Goal: Task Accomplishment & Management: Use online tool/utility

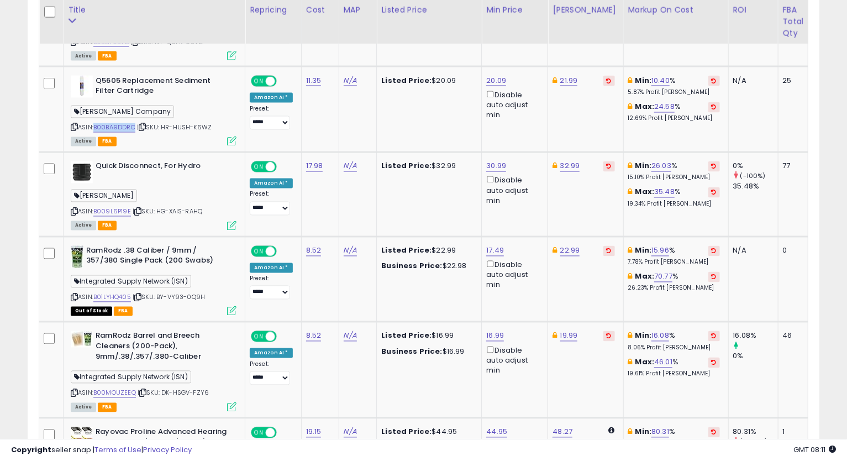
scroll to position [227, 459]
click at [76, 124] on icon at bounding box center [74, 127] width 7 height 6
click at [495, 75] on link "20.09" at bounding box center [496, 80] width 20 height 11
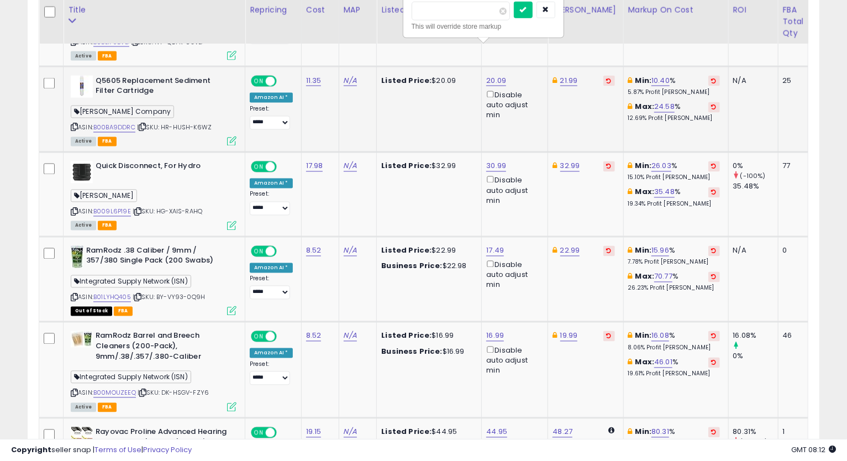
scroll to position [1122, 0]
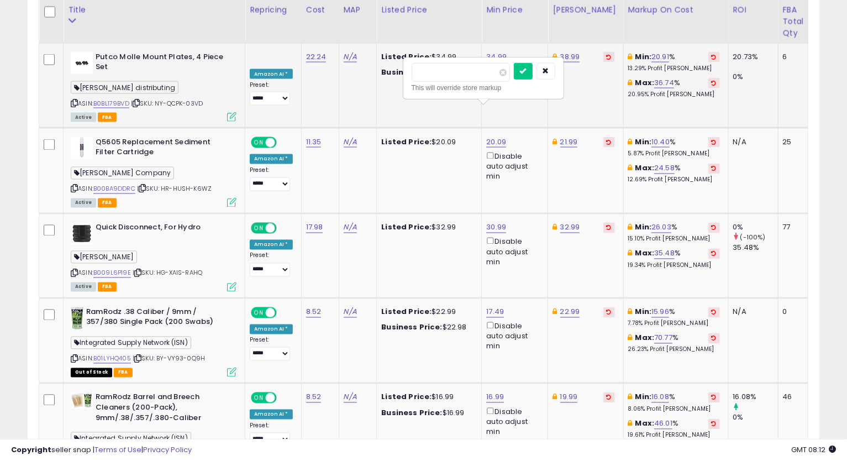
drag, startPoint x: 466, startPoint y: 77, endPoint x: 389, endPoint y: 79, distance: 77.9
type input "*****"
click button "submit" at bounding box center [523, 71] width 19 height 17
click at [560, 137] on link "21.99" at bounding box center [569, 142] width 18 height 11
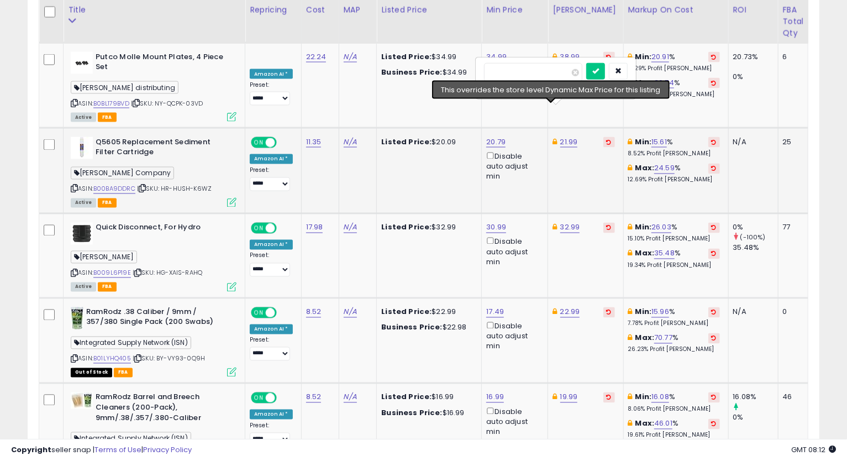
type input "*****"
click button "submit" at bounding box center [595, 71] width 19 height 17
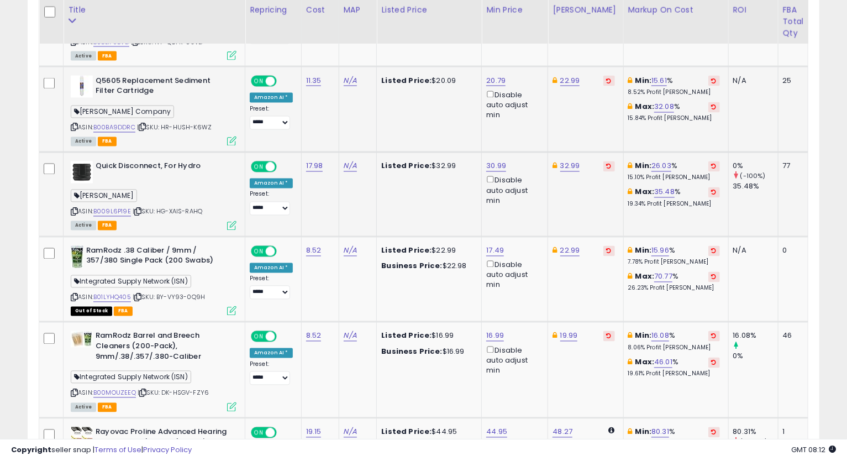
scroll to position [1245, 0]
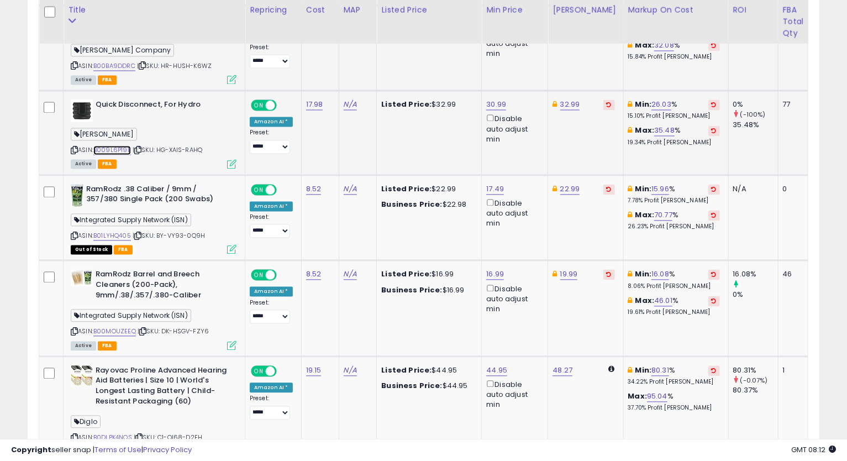
click at [112, 146] on link "B009L6P19E" at bounding box center [112, 150] width 38 height 9
click at [71, 148] on icon at bounding box center [74, 151] width 7 height 6
click at [489, 99] on link "30.99" at bounding box center [496, 104] width 20 height 11
type input "*****"
click button "submit" at bounding box center [523, 34] width 19 height 17
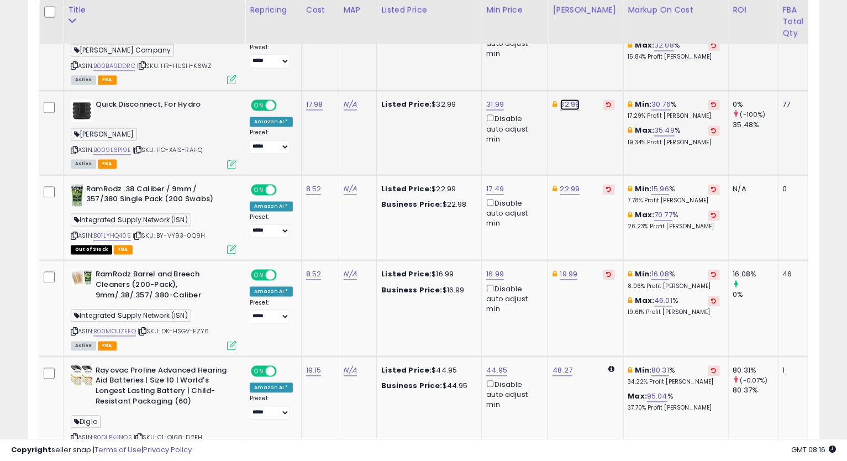
click at [560, 99] on link "32.99" at bounding box center [570, 104] width 20 height 11
type input "*****"
click button "submit" at bounding box center [597, 34] width 19 height 17
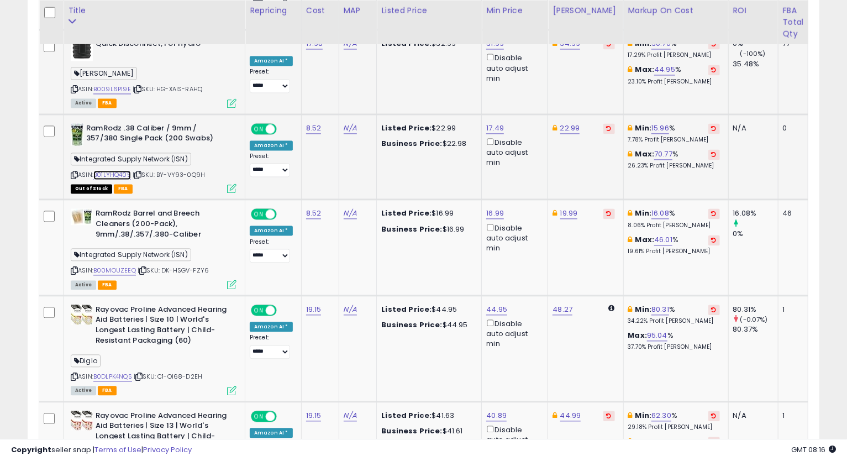
click at [102, 170] on link "B01LYHQ405" at bounding box center [112, 174] width 38 height 9
click at [497, 123] on link "17.49" at bounding box center [495, 128] width 18 height 11
type input "*"
type input "*****"
click button "submit" at bounding box center [521, 57] width 19 height 17
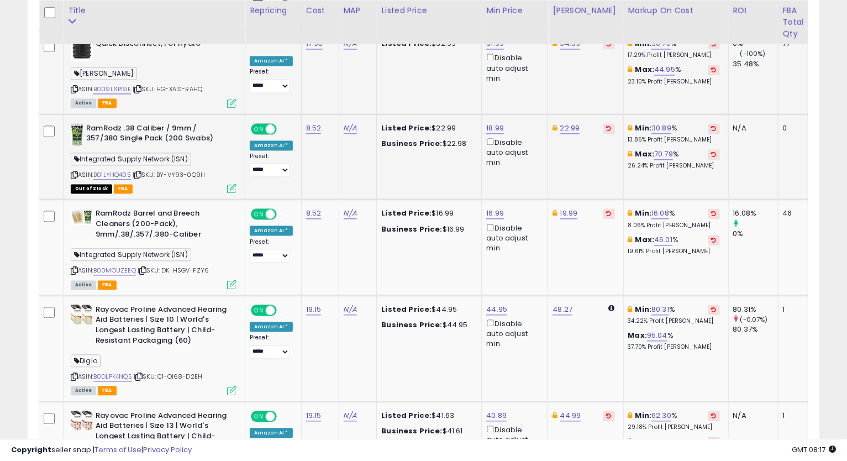
scroll to position [1367, 0]
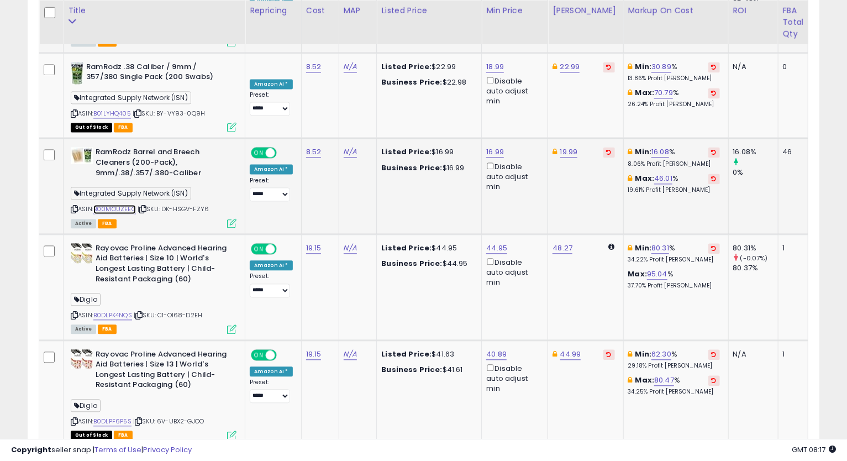
click at [118, 204] on link "B00MOUZEEQ" at bounding box center [114, 208] width 43 height 9
click at [76, 206] on icon at bounding box center [74, 209] width 7 height 6
click at [491, 146] on link "16.99" at bounding box center [495, 151] width 18 height 11
click at [369, 93] on tbody "Protech [PHONE_NUMBER] 45/440 Single Round Capacitor Airstar Solutions Inc. ASI…" at bounding box center [544, 361] width 1011 height 2297
type input "*****"
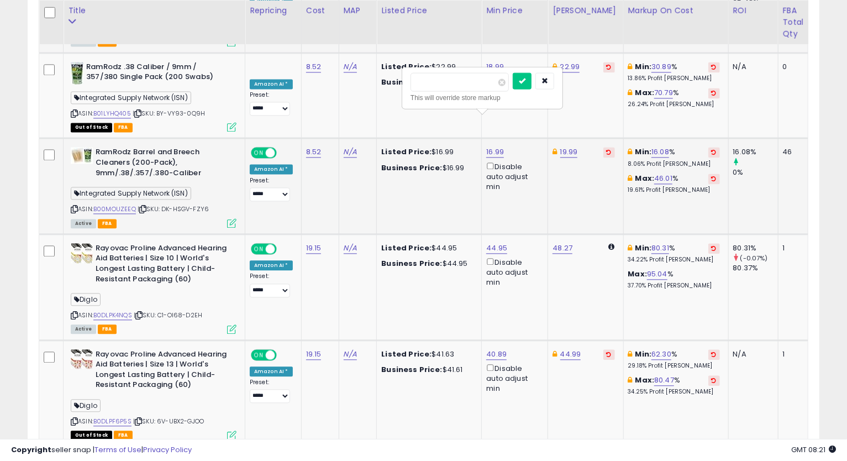
click button "submit" at bounding box center [522, 80] width 19 height 17
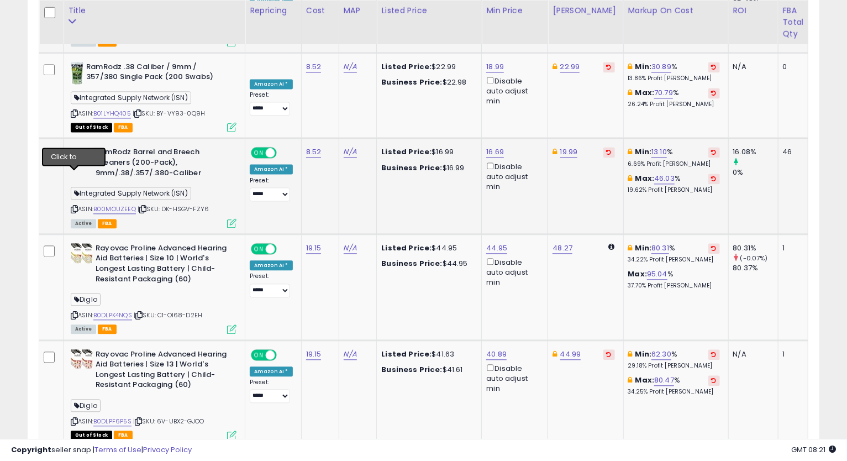
click at [75, 206] on icon at bounding box center [74, 209] width 7 height 6
click at [623, 282] on td "Min: 80.31 % 34.22% Profit [PERSON_NAME]: 95.04 % 37.70% Profit [PERSON_NAME]" at bounding box center [675, 287] width 105 height 106
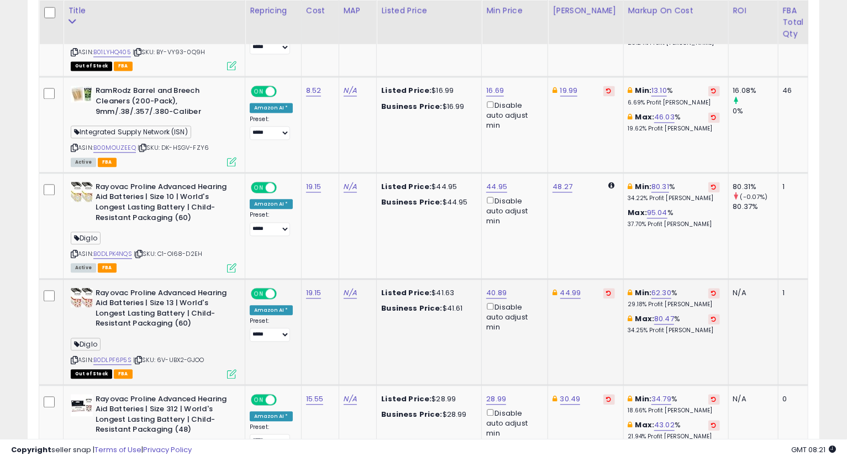
scroll to position [1490, 0]
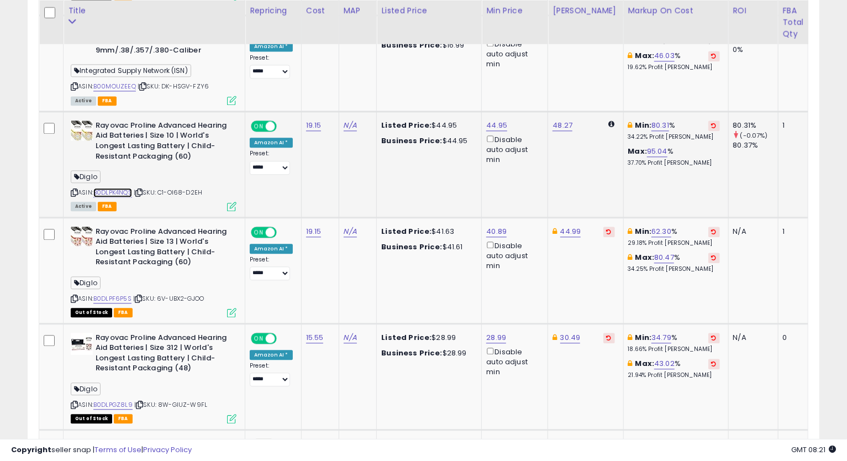
click at [102, 188] on link "B0DLPK4NQS" at bounding box center [112, 192] width 39 height 9
click at [557, 120] on link "48.27" at bounding box center [563, 125] width 20 height 11
type input "*****"
click button "submit" at bounding box center [589, 53] width 19 height 17
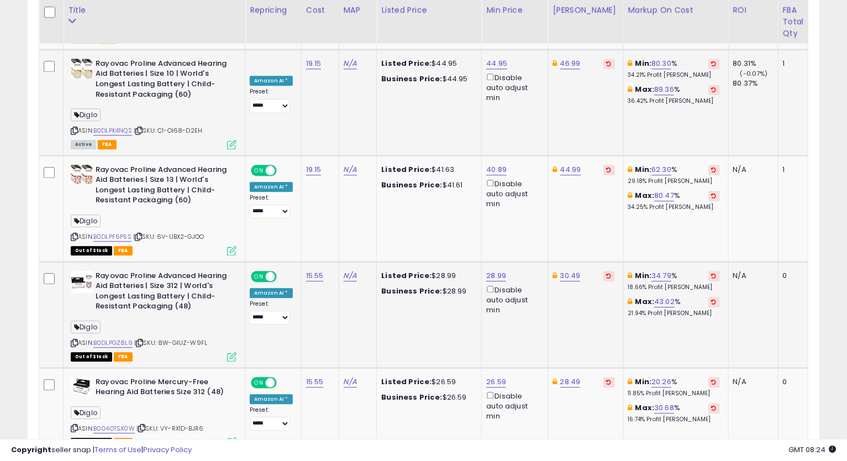
scroll to position [1613, 0]
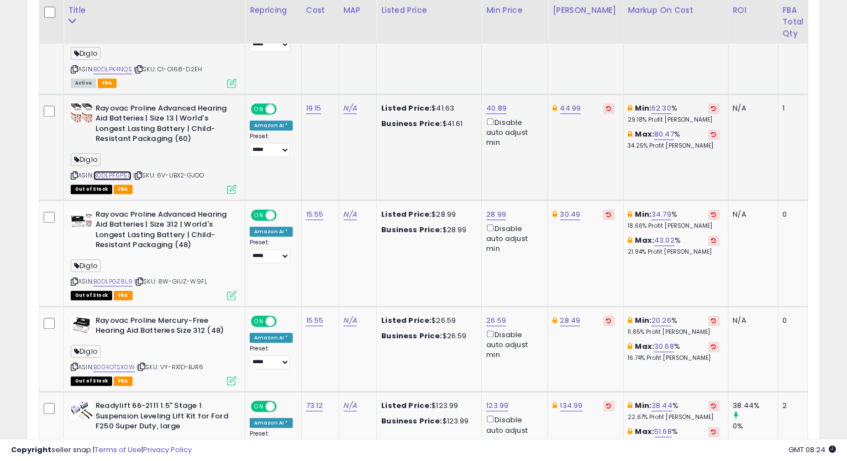
click at [127, 171] on link "B0DLPF6P5S" at bounding box center [112, 175] width 38 height 9
click at [495, 103] on link "40.89" at bounding box center [496, 108] width 20 height 11
type input "*****"
click button "submit" at bounding box center [523, 36] width 19 height 17
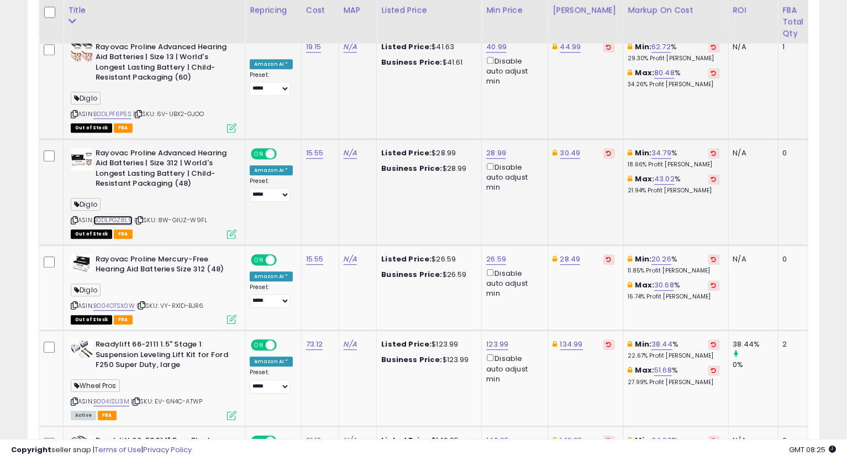
click at [125, 216] on link "B0DLPGZ8L9" at bounding box center [112, 220] width 39 height 9
click at [489, 148] on link "28.99" at bounding box center [496, 153] width 20 height 11
type input "*****"
click button "submit" at bounding box center [523, 81] width 19 height 17
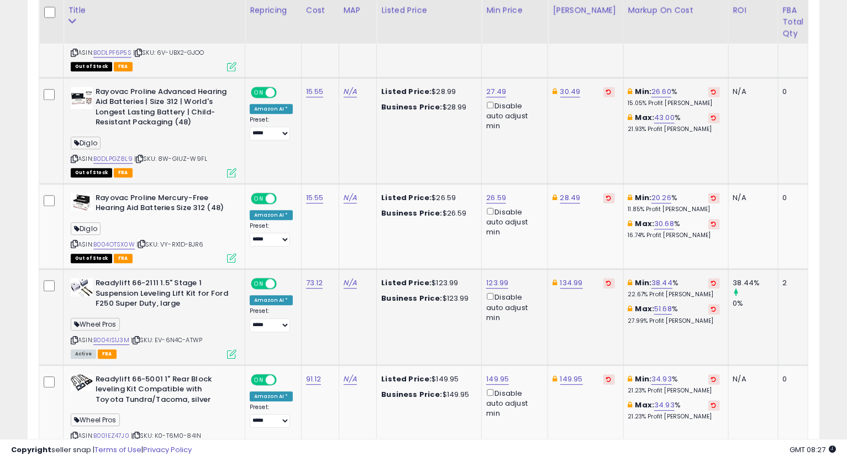
scroll to position [1797, 0]
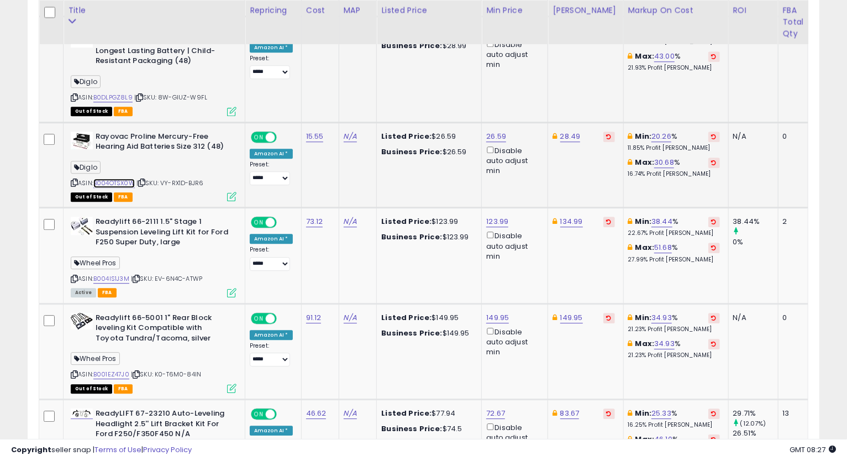
click at [122, 179] on link "B004OTSX0W" at bounding box center [113, 183] width 41 height 9
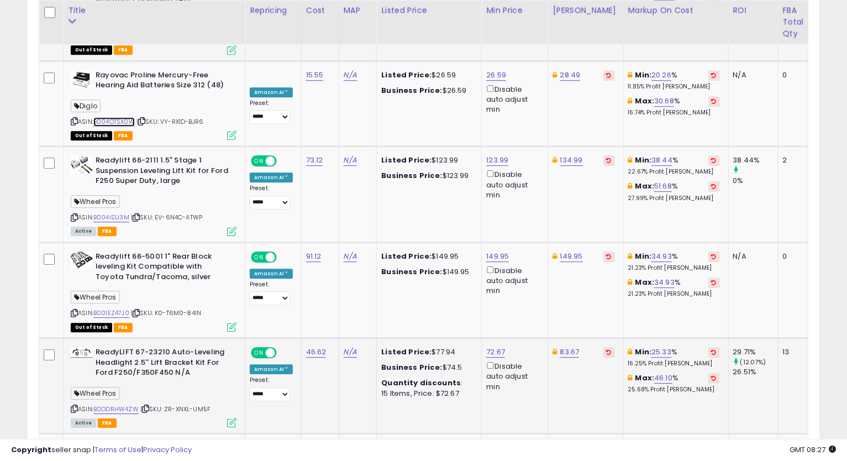
scroll to position [1920, 0]
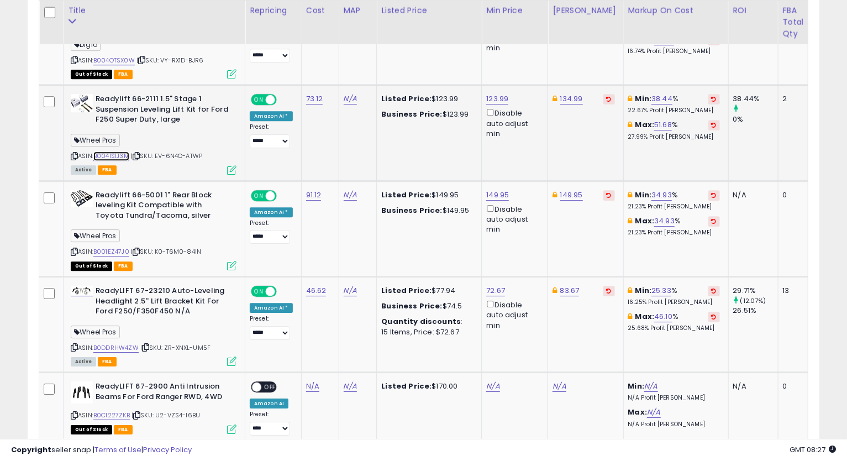
click at [120, 151] on link "B004IS1J3M" at bounding box center [111, 155] width 36 height 9
click at [74, 153] on icon at bounding box center [74, 156] width 7 height 6
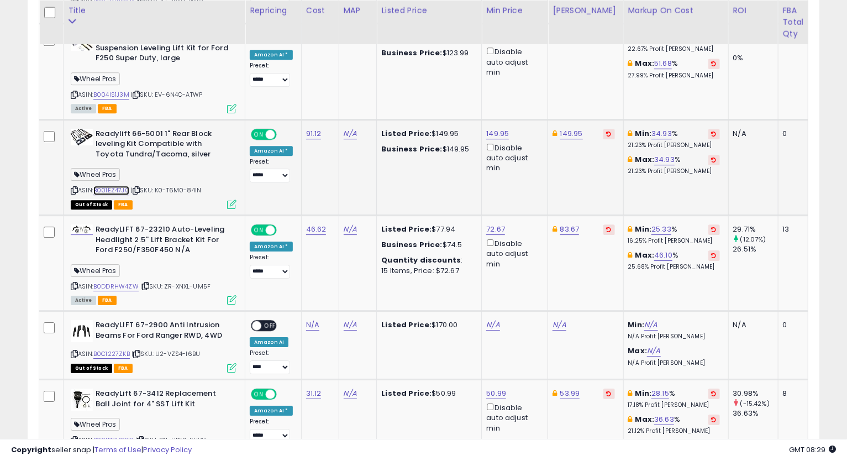
click at [119, 186] on link "B001EZ47J0" at bounding box center [111, 190] width 36 height 9
click at [573, 128] on link "149.95" at bounding box center [571, 133] width 23 height 11
type input "******"
click button "submit" at bounding box center [598, 61] width 19 height 17
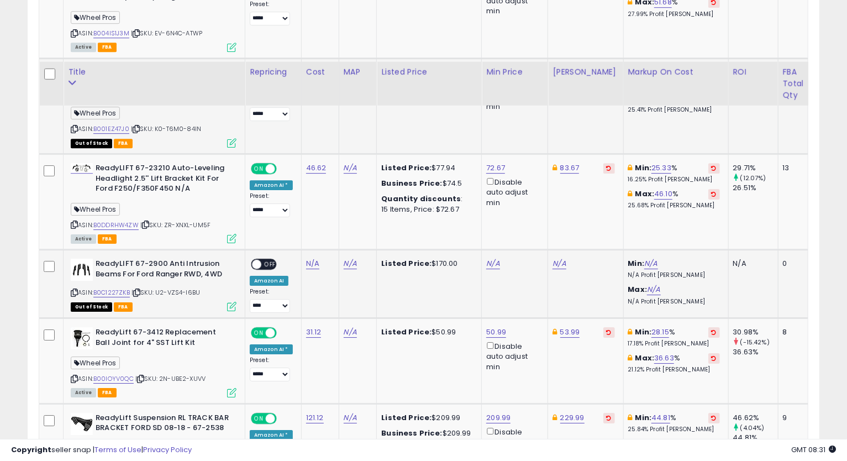
scroll to position [2105, 0]
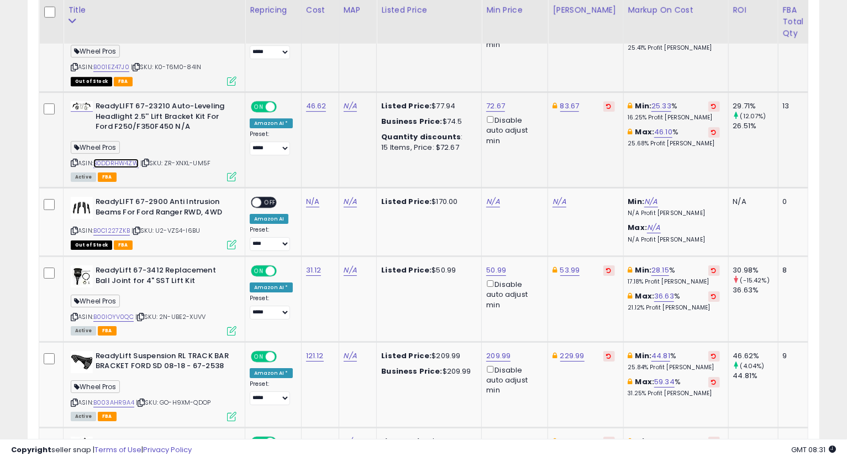
click at [115, 159] on link "B0DDRHW4ZW" at bounding box center [115, 163] width 45 height 9
click at [74, 160] on icon at bounding box center [74, 163] width 7 height 6
click at [487, 101] on link "72.67" at bounding box center [495, 106] width 19 height 11
type input "*****"
click button "submit" at bounding box center [522, 33] width 19 height 17
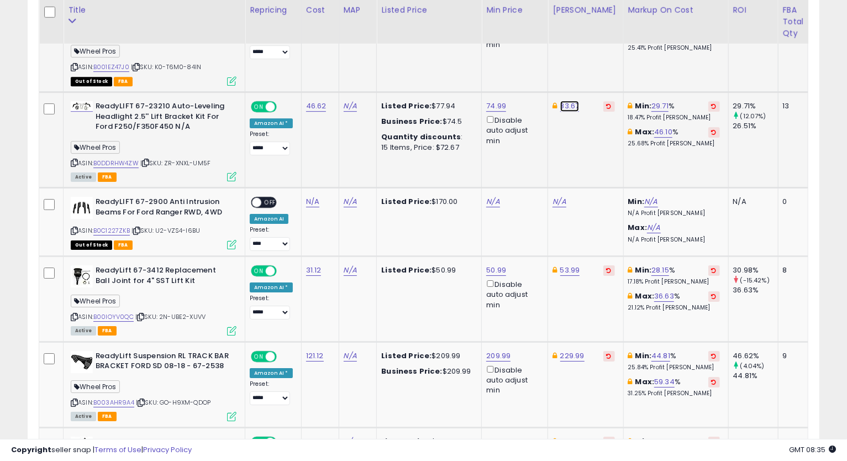
click at [566, 101] on link "83.67" at bounding box center [569, 106] width 19 height 11
type input "*****"
click button "submit" at bounding box center [597, 33] width 19 height 17
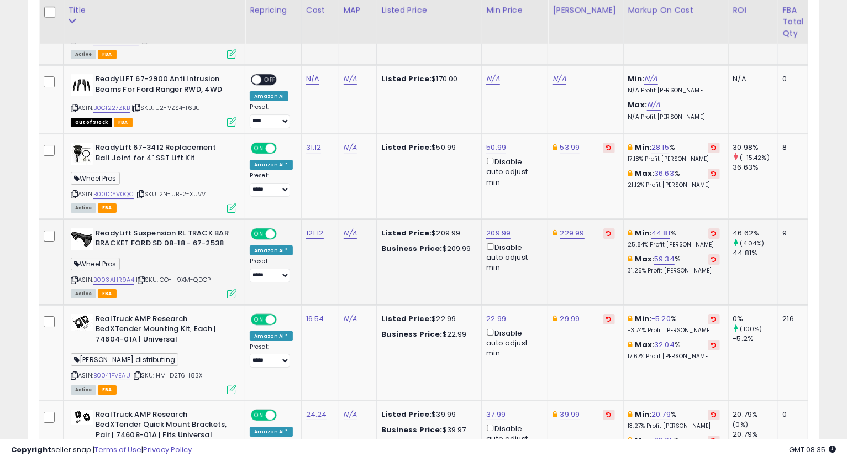
scroll to position [2289, 0]
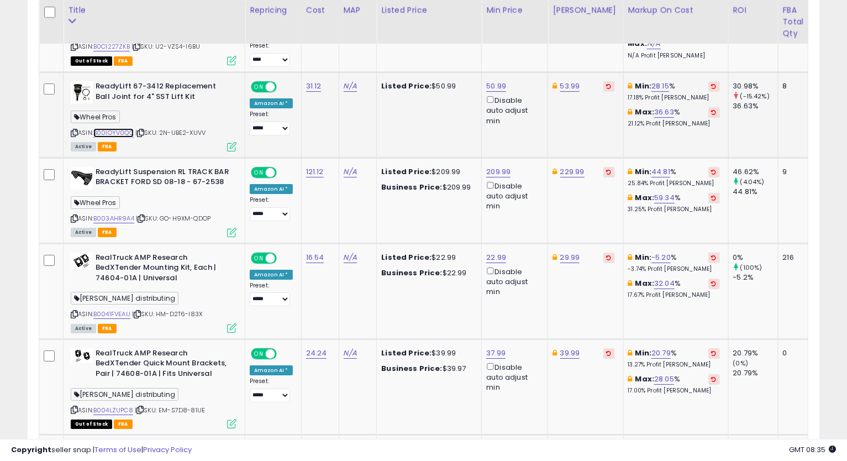
click at [116, 128] on link "B00IOYV0QC" at bounding box center [113, 132] width 40 height 9
click at [76, 130] on icon at bounding box center [74, 133] width 7 height 6
click at [561, 81] on link "53.99" at bounding box center [570, 86] width 20 height 11
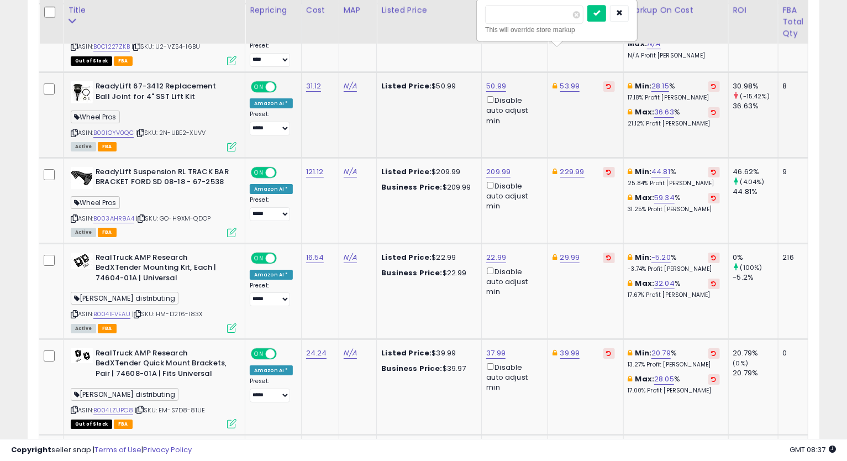
type input "*****"
click button "submit" at bounding box center [597, 13] width 19 height 17
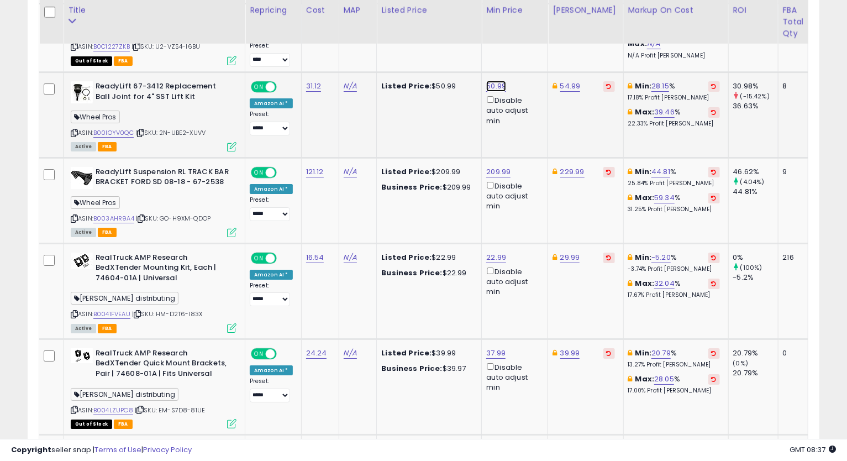
click at [500, 81] on link "50.99" at bounding box center [496, 86] width 20 height 11
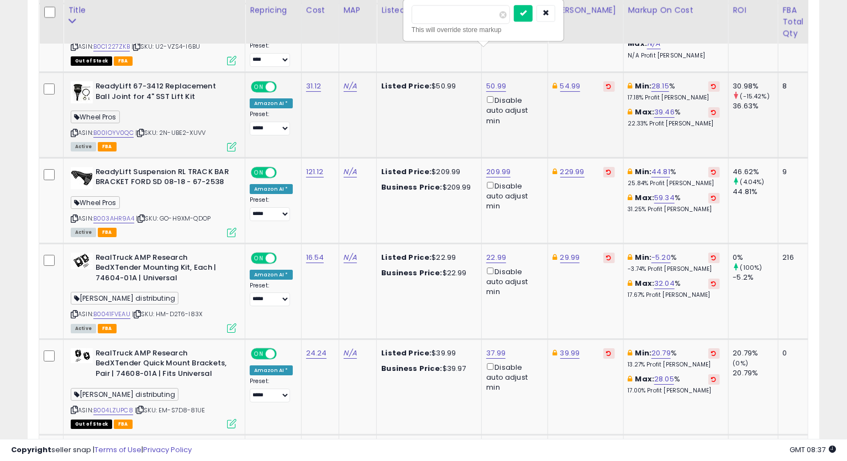
type input "*****"
click button "submit" at bounding box center [523, 13] width 19 height 17
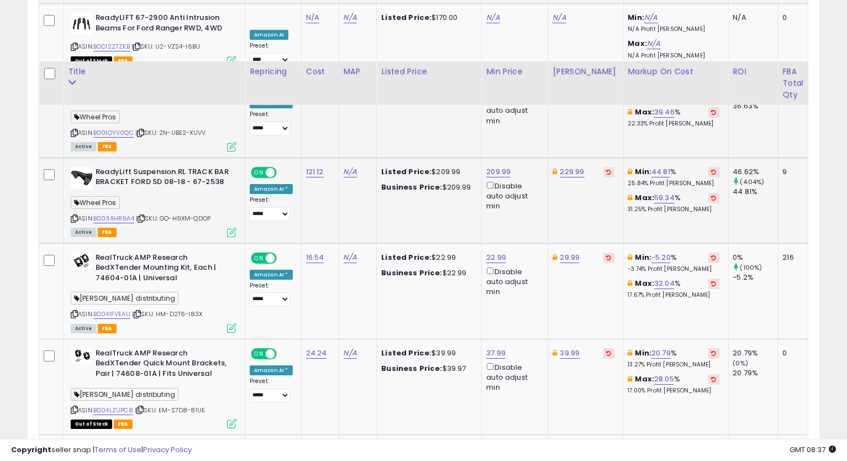
scroll to position [2350, 0]
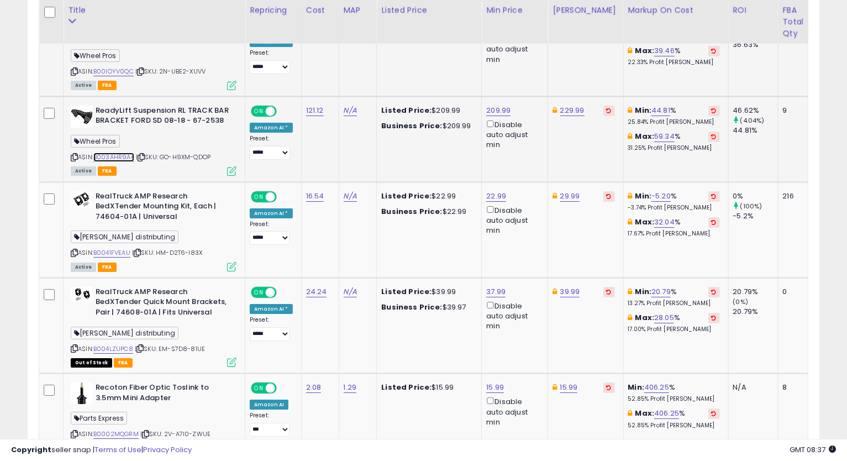
click at [128, 153] on link "B003AHR9A4" at bounding box center [113, 157] width 41 height 9
click at [74, 154] on icon at bounding box center [74, 157] width 7 height 6
click at [488, 105] on link "209.99" at bounding box center [498, 110] width 24 height 11
type input "******"
click button "submit" at bounding box center [525, 37] width 19 height 17
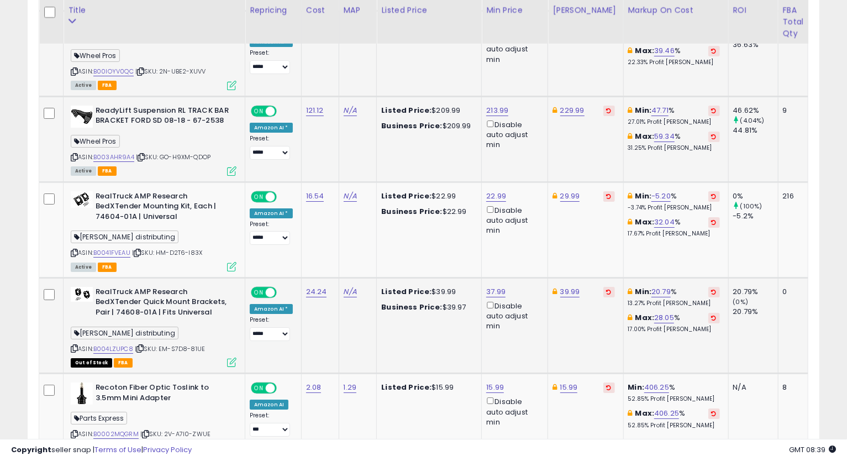
scroll to position [2411, 0]
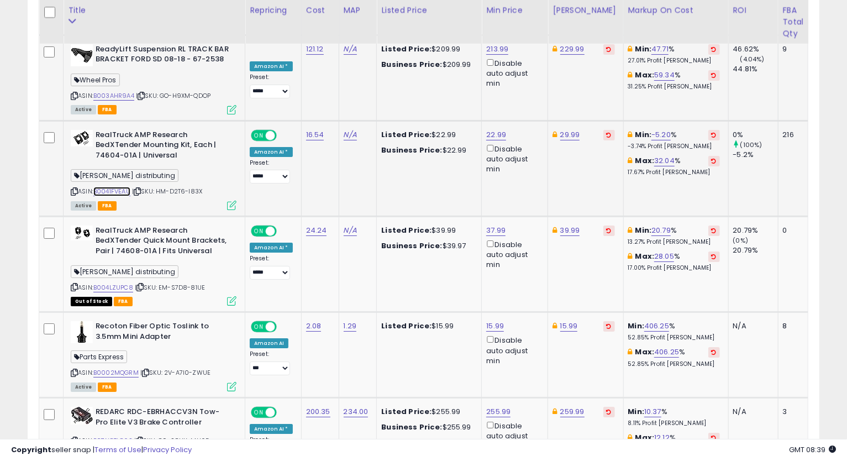
click at [122, 187] on link "B0041FVEAU" at bounding box center [111, 191] width 37 height 9
click at [74, 188] on icon at bounding box center [74, 191] width 7 height 6
click at [71, 188] on icon at bounding box center [74, 191] width 7 height 6
click at [630, 167] on td "Min: -5.20 % -3.74% Profit [PERSON_NAME]: 32.04 % 17.67% Profit [PERSON_NAME]" at bounding box center [675, 168] width 105 height 96
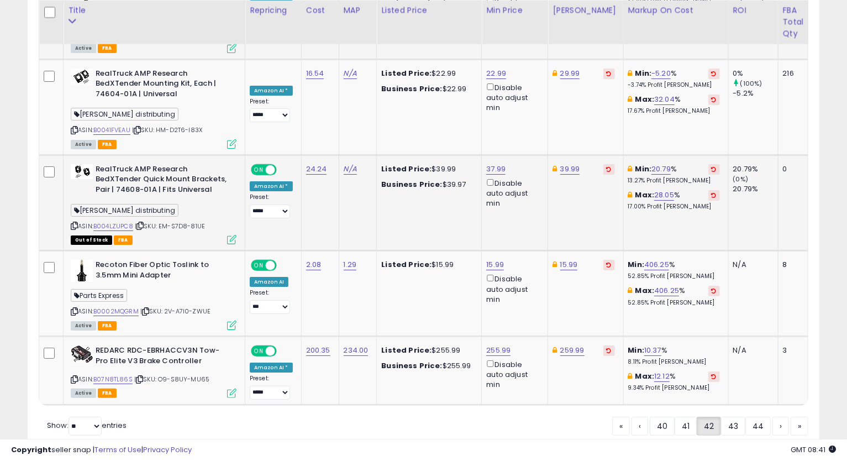
scroll to position [2487, 0]
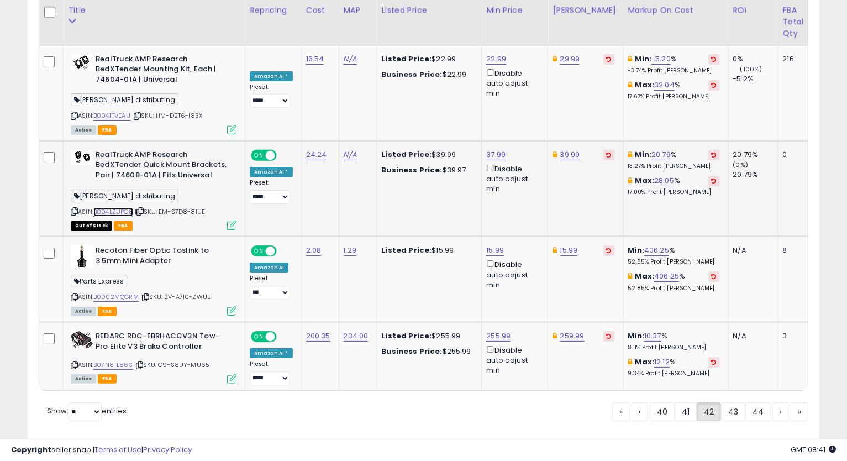
click at [115, 207] on link "B004LZUPC8" at bounding box center [113, 211] width 40 height 9
click at [486, 149] on link "37.99" at bounding box center [495, 154] width 19 height 11
type input "*****"
click button "submit" at bounding box center [522, 81] width 19 height 17
click at [733, 402] on link "43" at bounding box center [733, 411] width 24 height 19
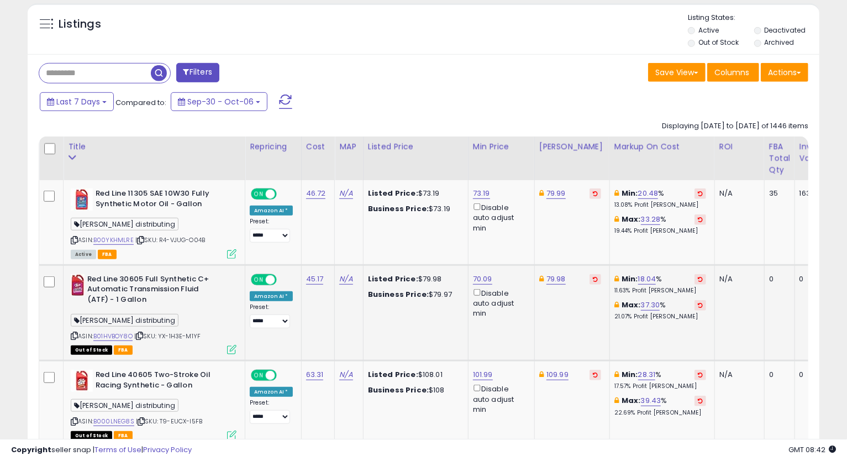
scroll to position [461, 0]
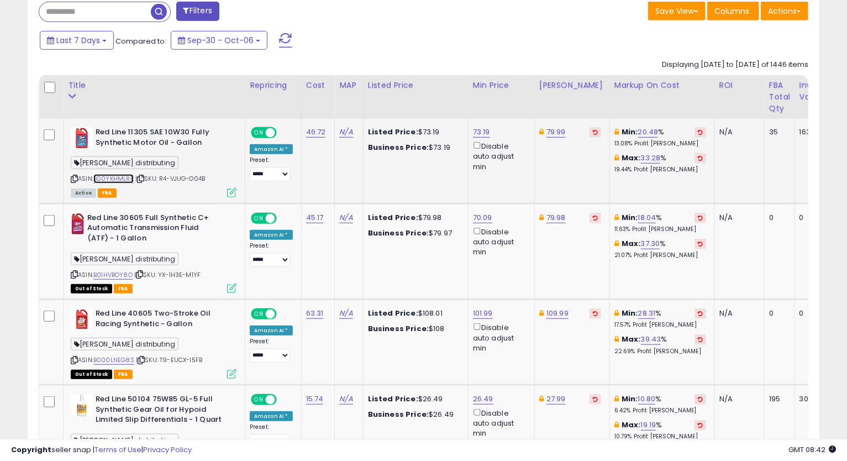
click at [114, 180] on link "B00YKHMLRE" at bounding box center [113, 178] width 40 height 9
click at [74, 177] on icon at bounding box center [74, 179] width 7 height 6
click at [477, 131] on link "73.19" at bounding box center [481, 132] width 17 height 11
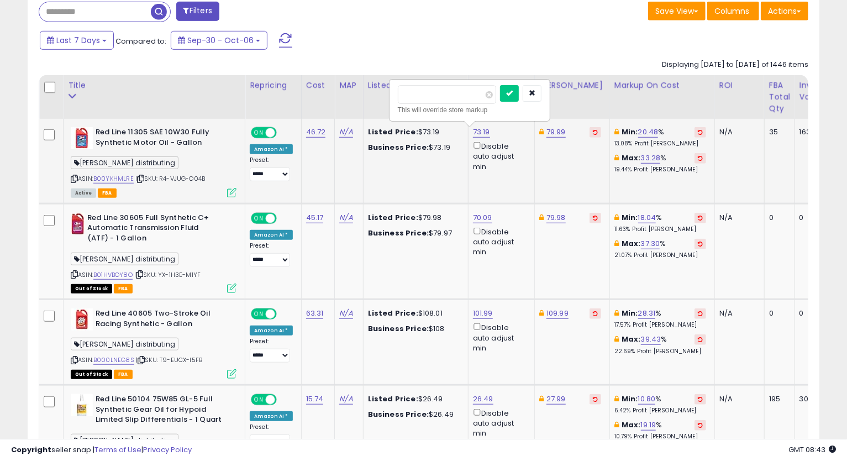
type input "*"
type input "*****"
click button "submit" at bounding box center [509, 93] width 19 height 17
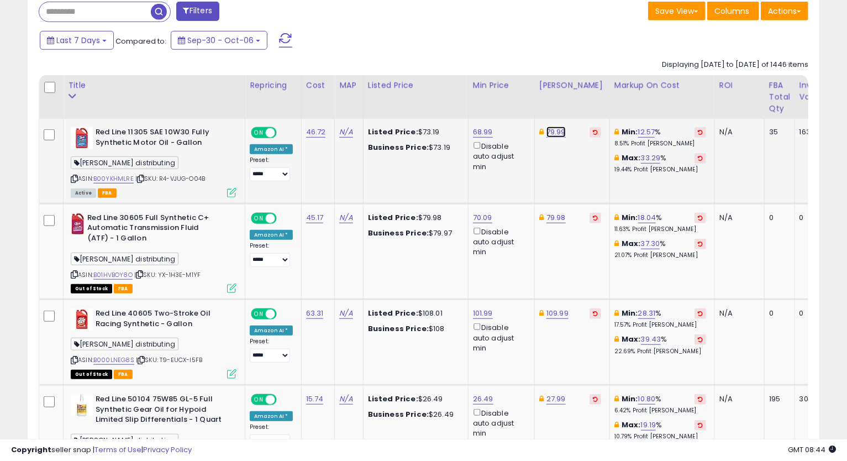
click at [547, 133] on link "79.99" at bounding box center [556, 132] width 19 height 11
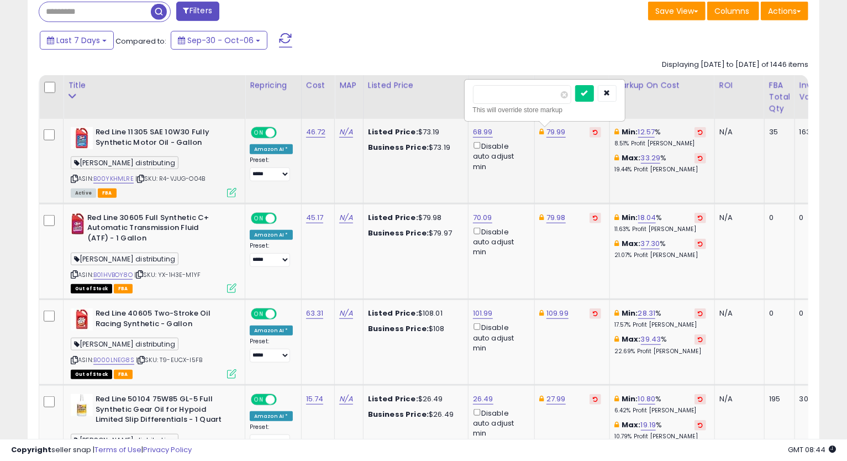
type input "*****"
click button "submit" at bounding box center [584, 93] width 19 height 17
click at [74, 177] on icon at bounding box center [74, 179] width 7 height 6
click at [634, 188] on td "Min: 12.57 % 8.51% Profit [PERSON_NAME]: 23.87 % 14.87% Profit [PERSON_NAME]" at bounding box center [662, 161] width 105 height 85
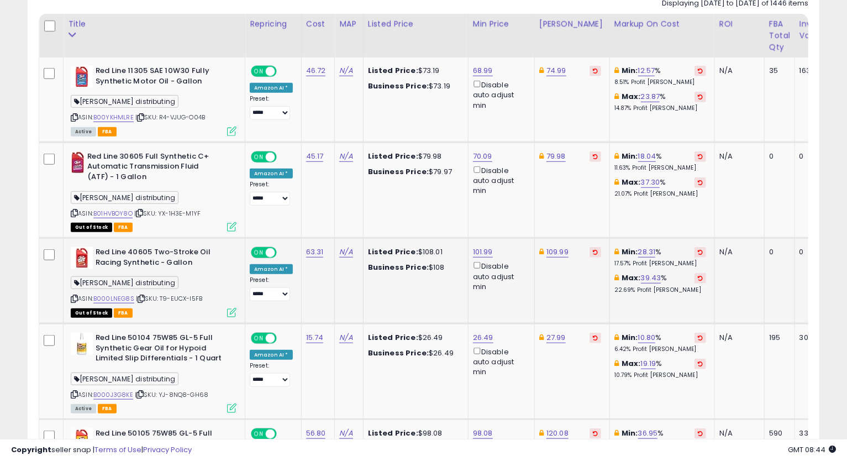
scroll to position [584, 0]
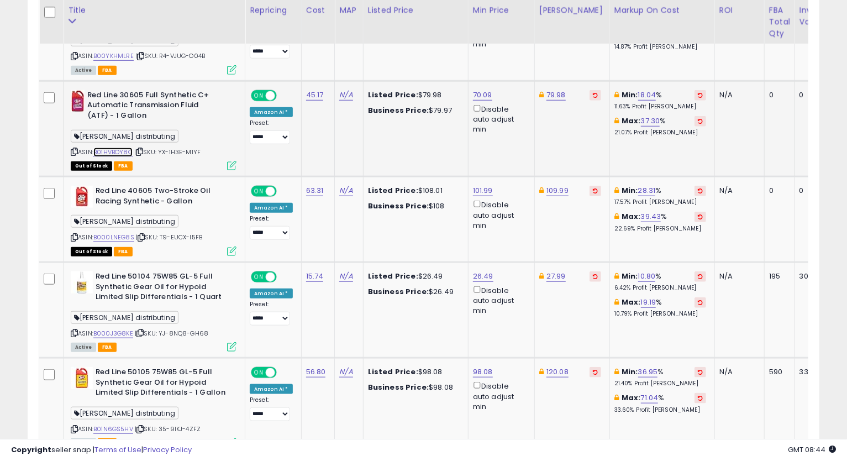
click at [121, 150] on link "B01HVBOY8O" at bounding box center [112, 152] width 39 height 9
click at [74, 150] on icon at bounding box center [74, 152] width 7 height 6
click at [482, 92] on link "70.09" at bounding box center [482, 95] width 19 height 11
type input "*"
type input "*****"
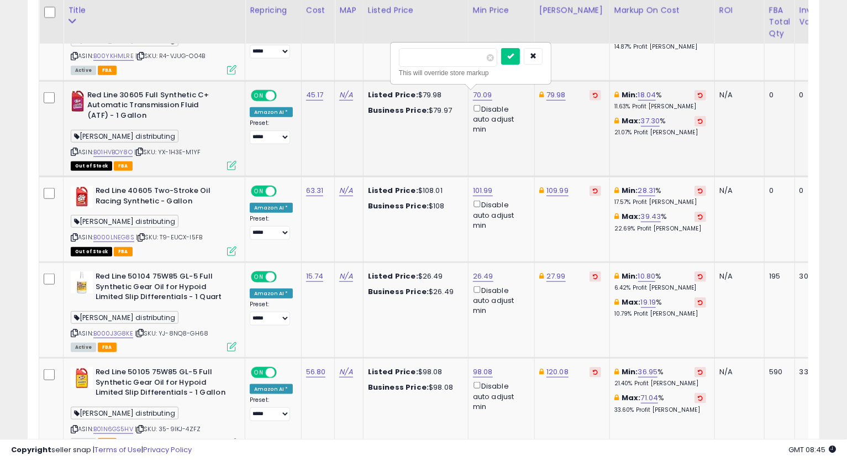
click button "submit" at bounding box center [510, 56] width 19 height 17
click at [559, 87] on td "79.98" at bounding box center [571, 129] width 75 height 96
click at [562, 91] on link "79.98" at bounding box center [556, 95] width 19 height 11
type input "*****"
click button "submit" at bounding box center [584, 56] width 19 height 17
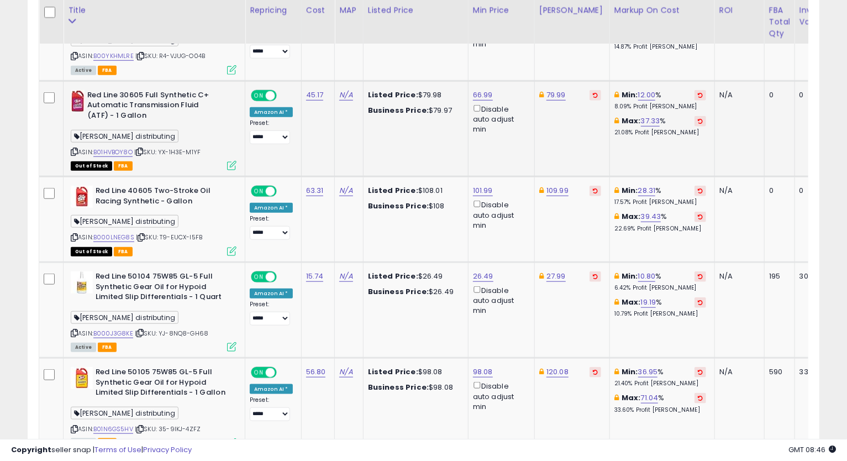
click at [74, 150] on icon at bounding box center [74, 152] width 7 height 6
click at [612, 161] on td "Min: 12.00 % 8.09% Profit [PERSON_NAME]: 37.33 % 21.08% Profit [PERSON_NAME]" at bounding box center [662, 129] width 105 height 96
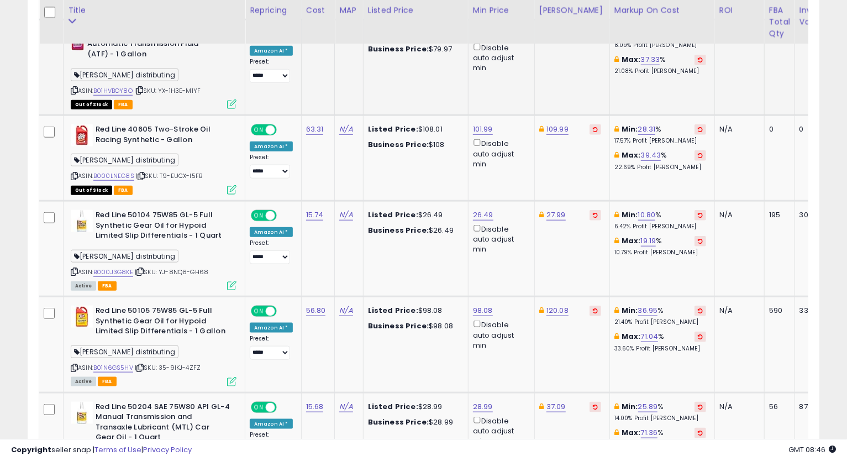
scroll to position [707, 0]
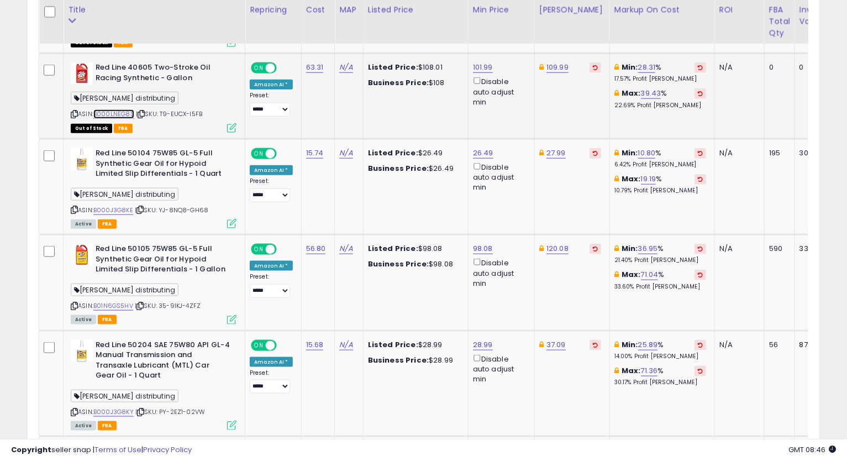
click at [112, 117] on link "B000LNEG8S" at bounding box center [113, 113] width 41 height 9
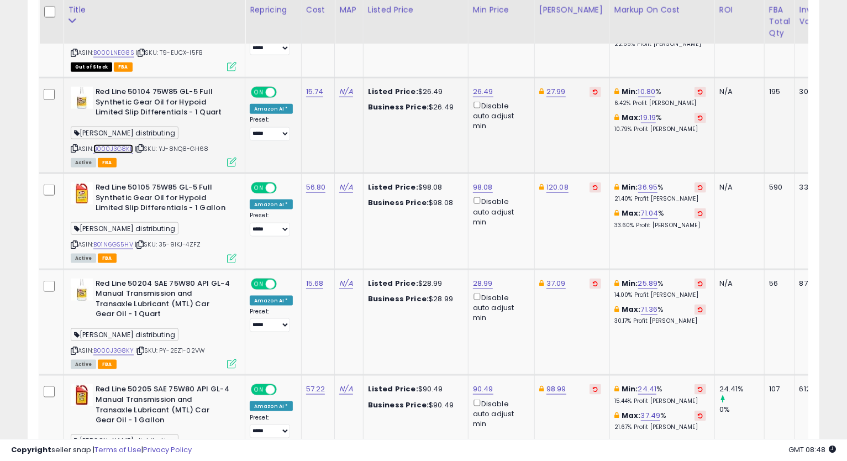
click at [111, 149] on link "B000J3G8KE" at bounding box center [113, 148] width 40 height 9
